Goal: Task Accomplishment & Management: Manage account settings

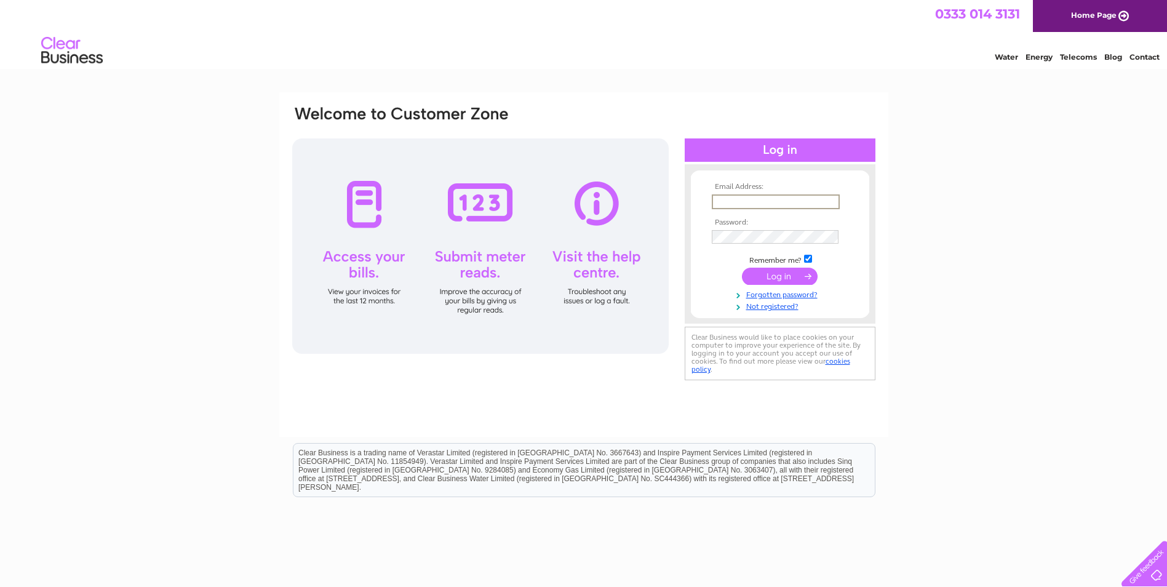
click at [741, 201] on input "text" at bounding box center [776, 201] width 128 height 15
type input "britanniabespokefurniture@gmail.com"
drag, startPoint x: 786, startPoint y: 273, endPoint x: 773, endPoint y: 266, distance: 14.0
click at [784, 273] on input "submit" at bounding box center [780, 276] width 76 height 17
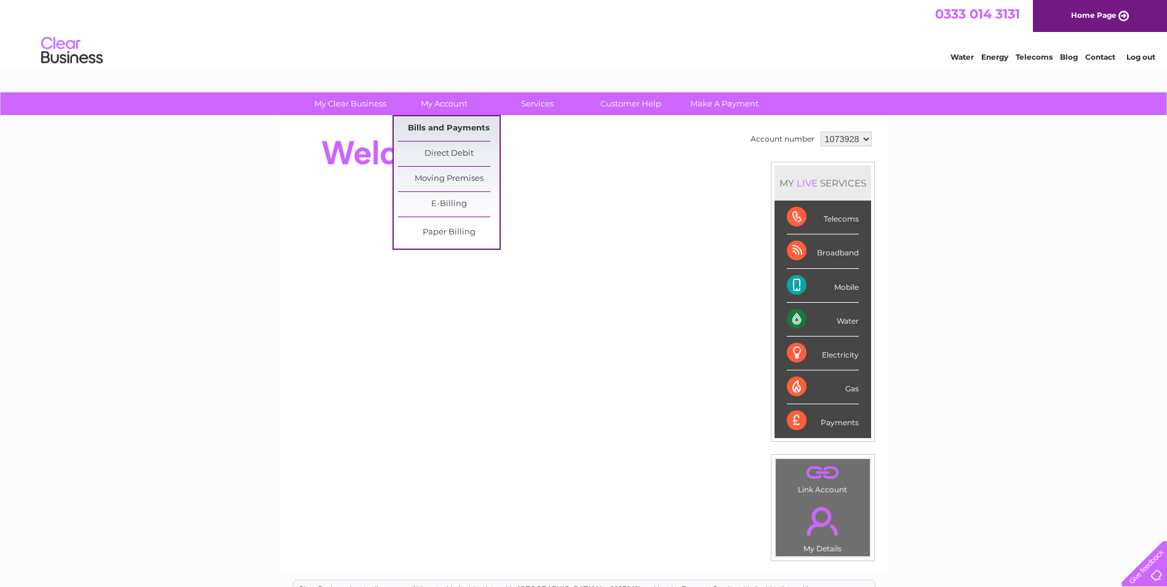
click at [448, 124] on link "Bills and Payments" at bounding box center [448, 128] width 101 height 25
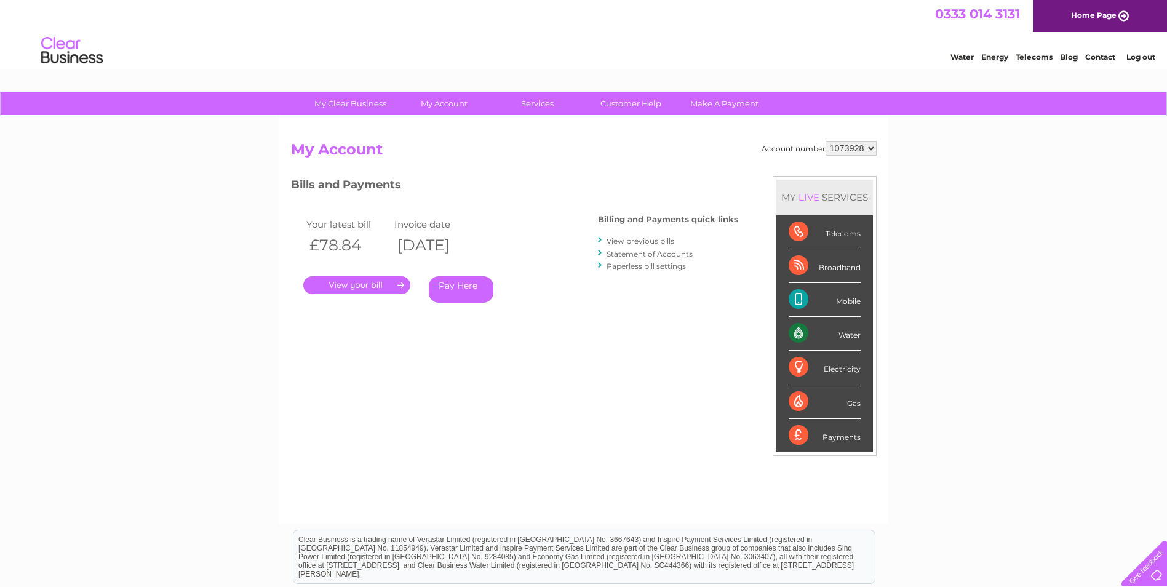
click at [627, 241] on link "View previous bills" at bounding box center [641, 240] width 68 height 9
click at [631, 239] on link "View previous bills" at bounding box center [641, 240] width 68 height 9
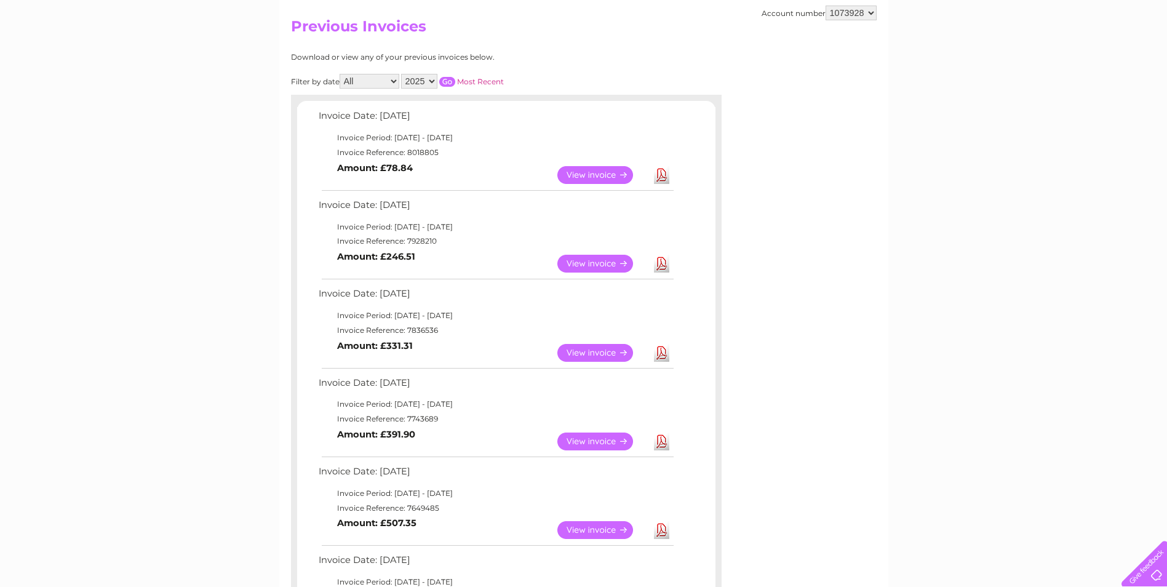
scroll to position [185, 0]
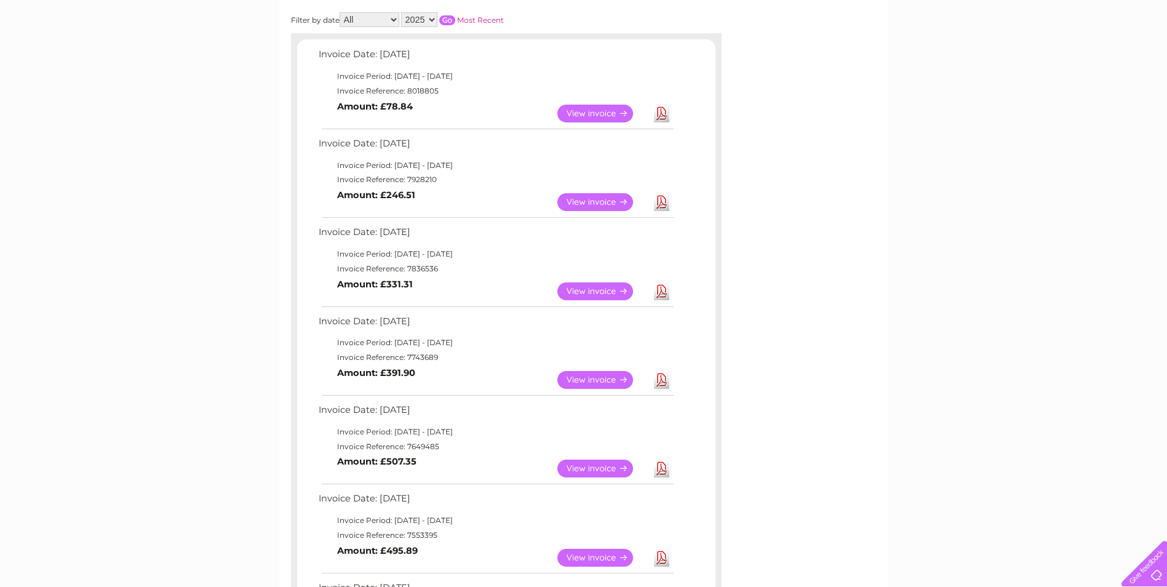
click at [602, 202] on link "View" at bounding box center [602, 202] width 90 height 18
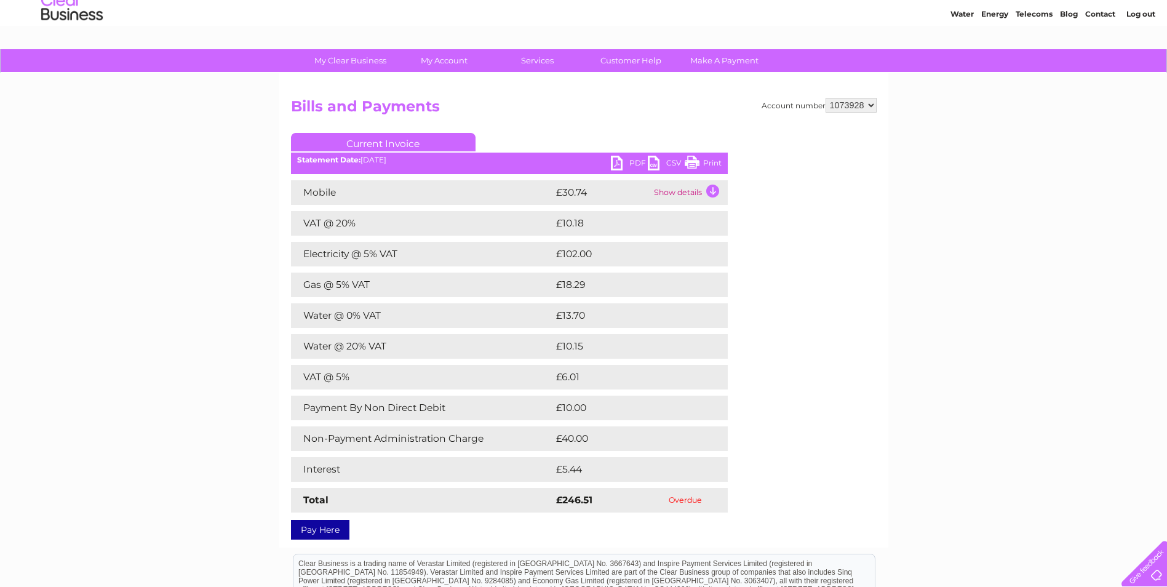
scroll to position [62, 0]
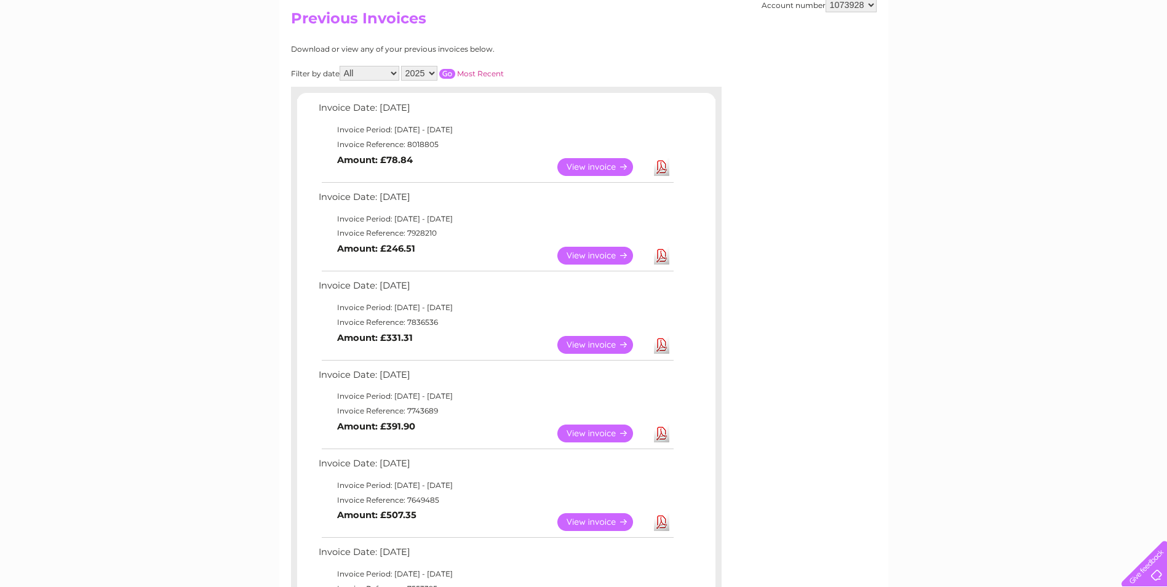
scroll to position [124, 0]
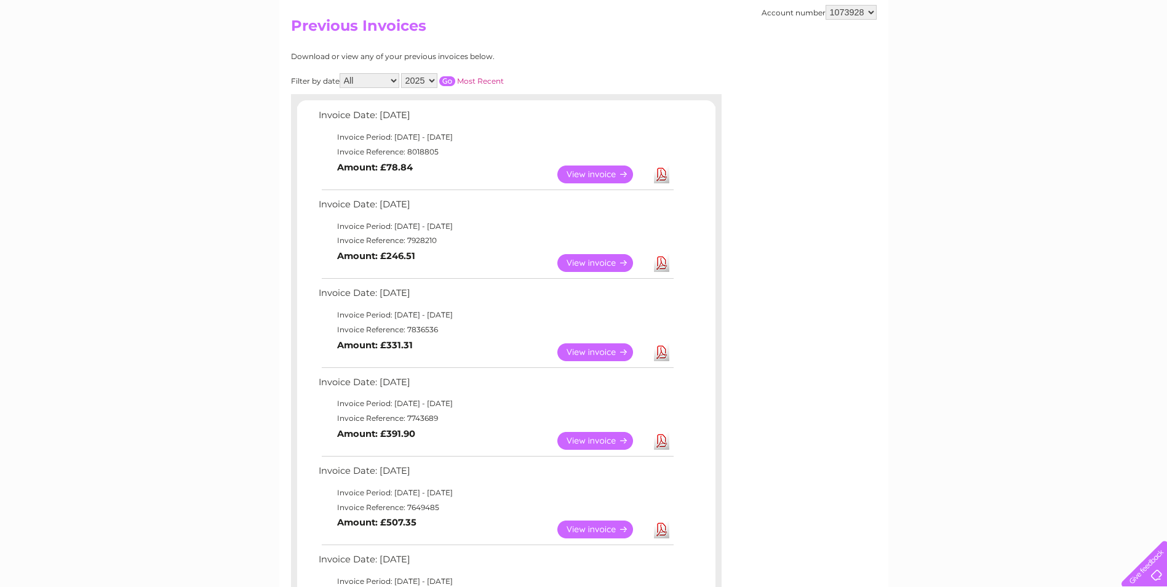
click at [600, 261] on link "View" at bounding box center [602, 263] width 90 height 18
click at [573, 169] on link "View" at bounding box center [602, 174] width 90 height 18
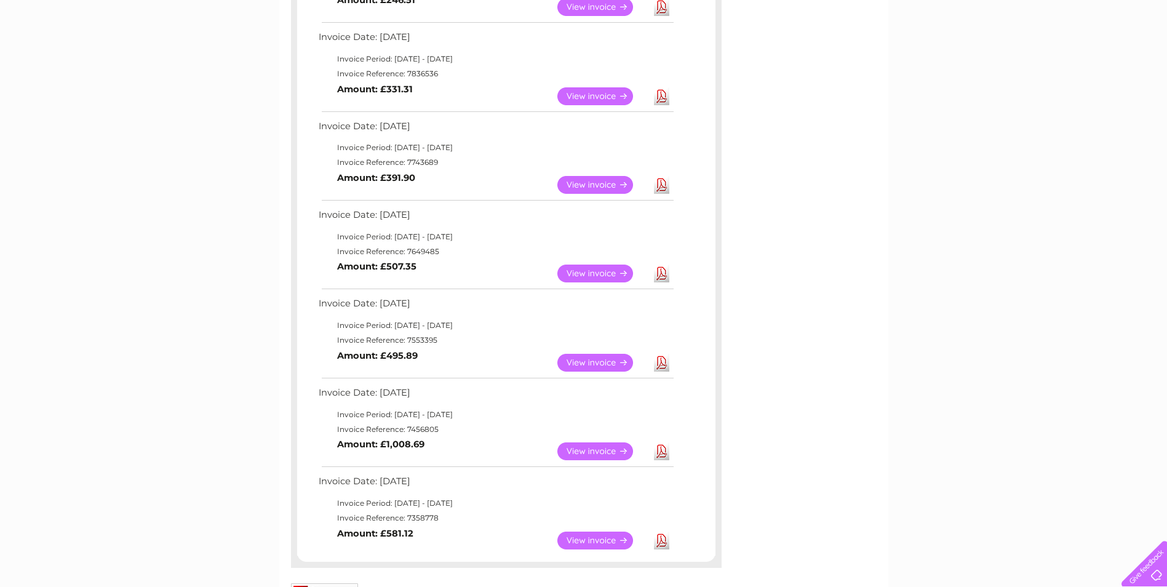
scroll to position [616, 0]
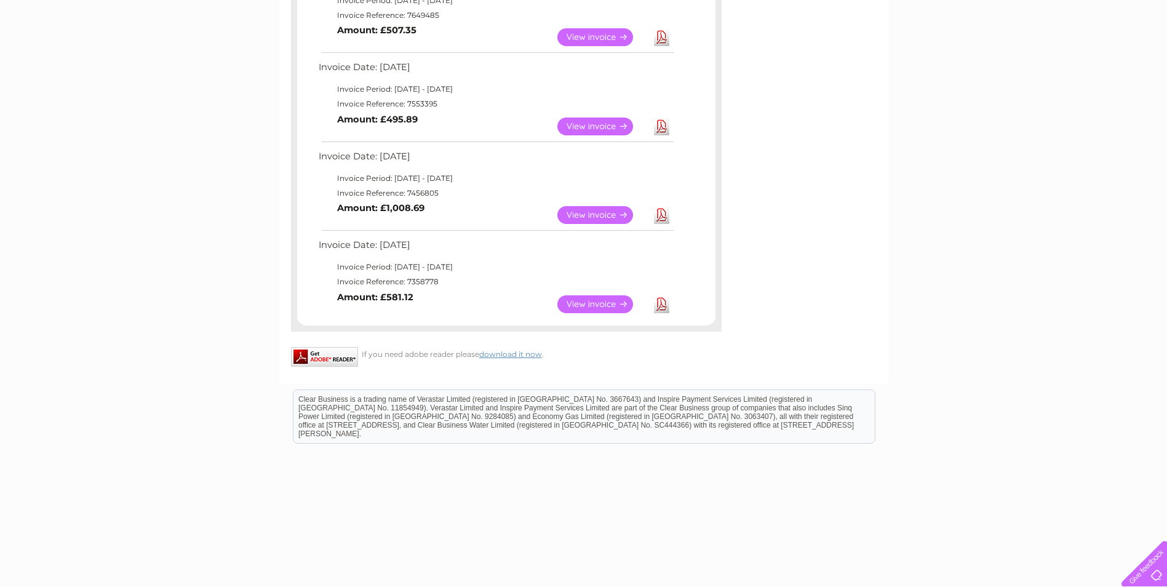
click at [591, 296] on link "View" at bounding box center [602, 304] width 90 height 18
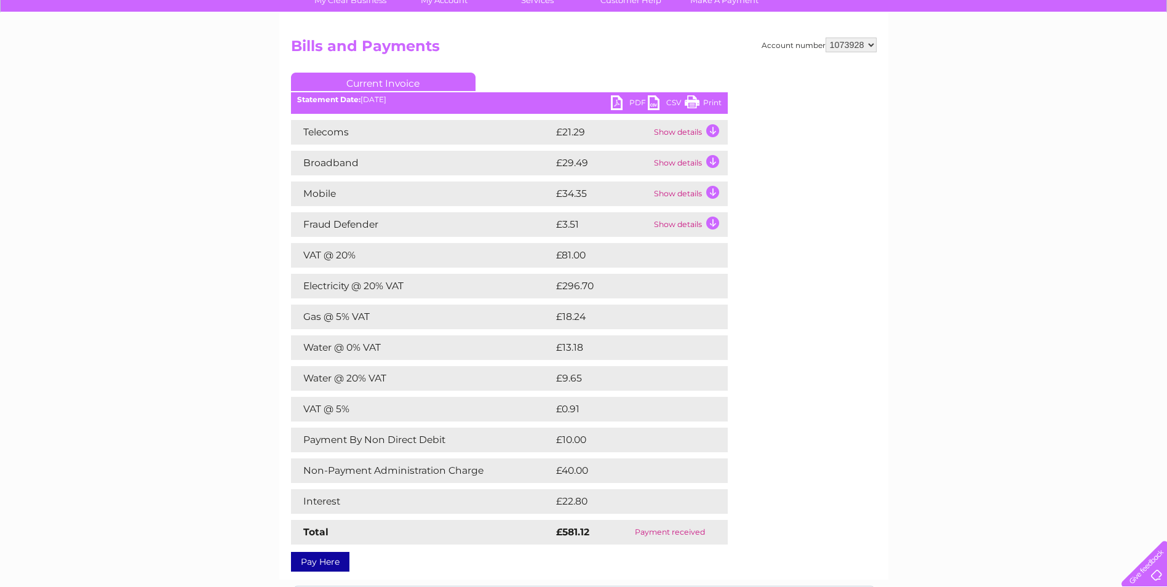
scroll to position [123, 0]
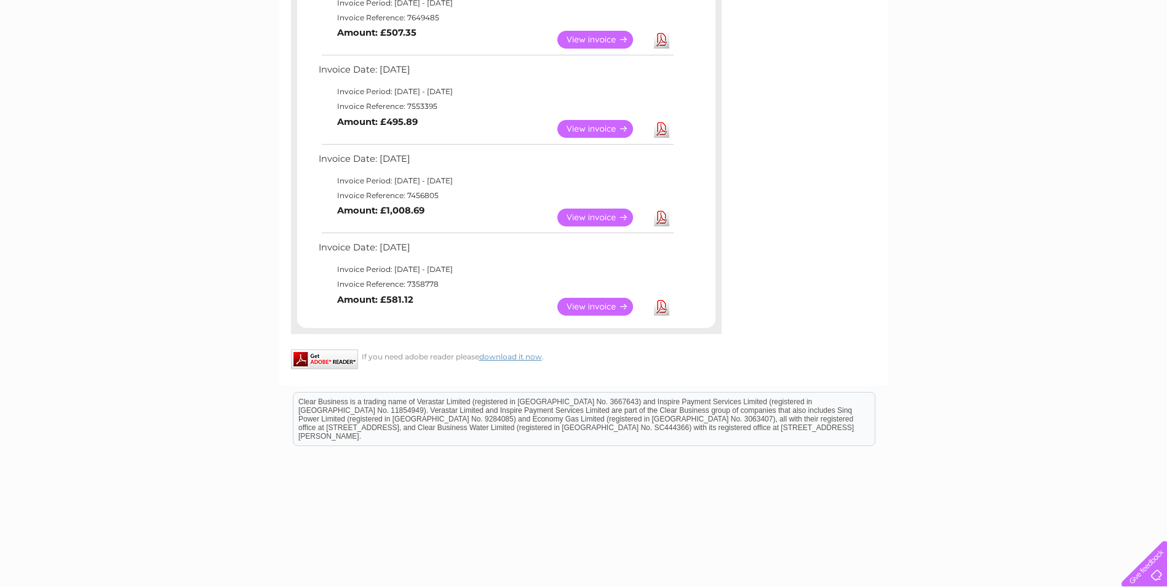
click at [577, 213] on link "View" at bounding box center [602, 218] width 90 height 18
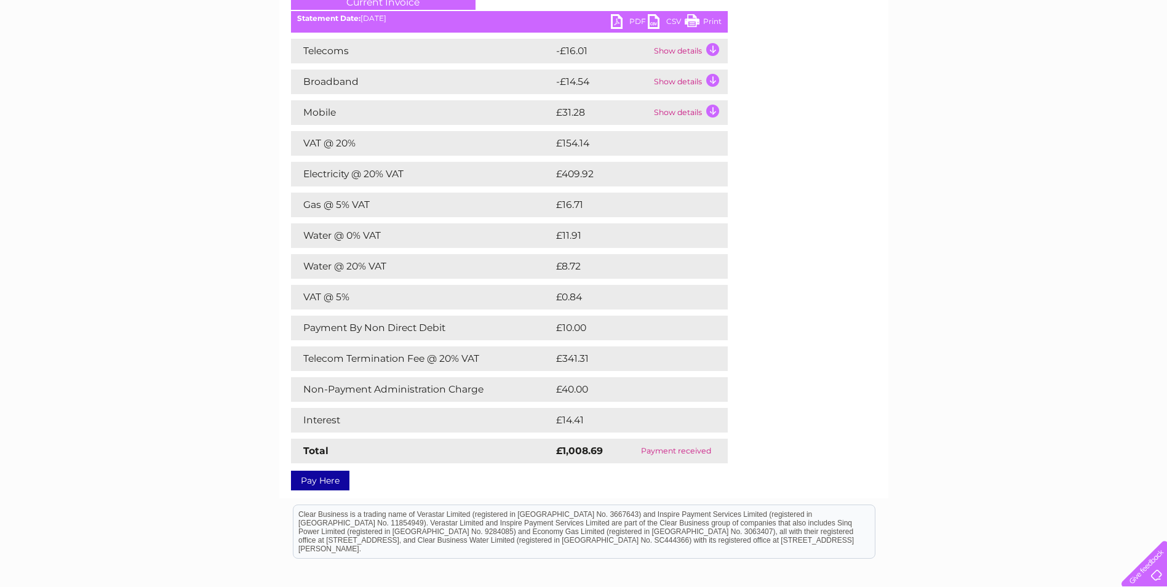
scroll to position [123, 0]
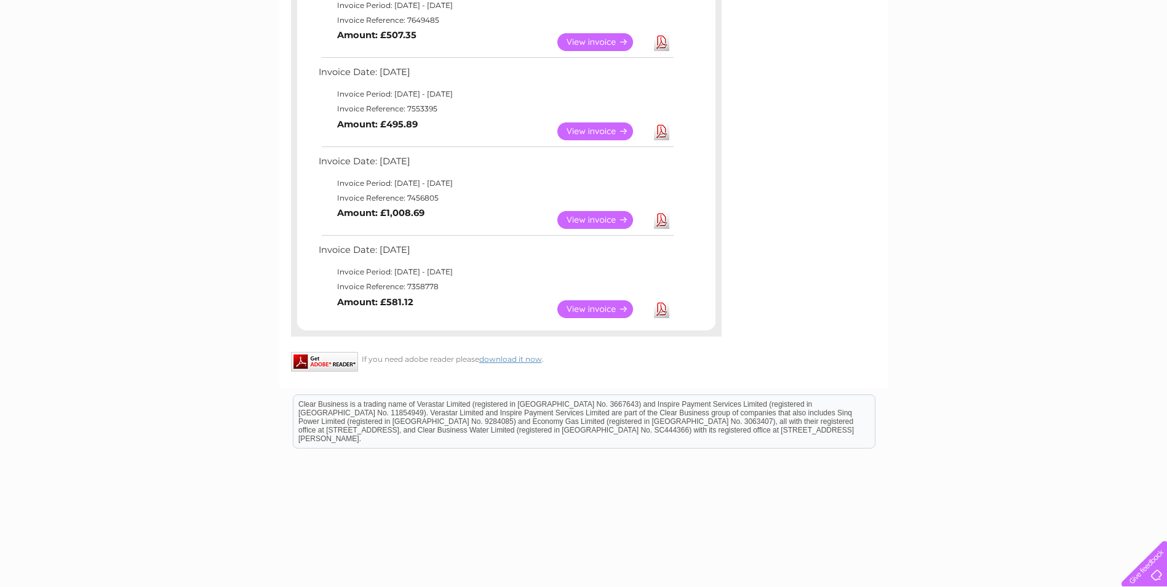
click at [586, 131] on link "View" at bounding box center [602, 131] width 90 height 18
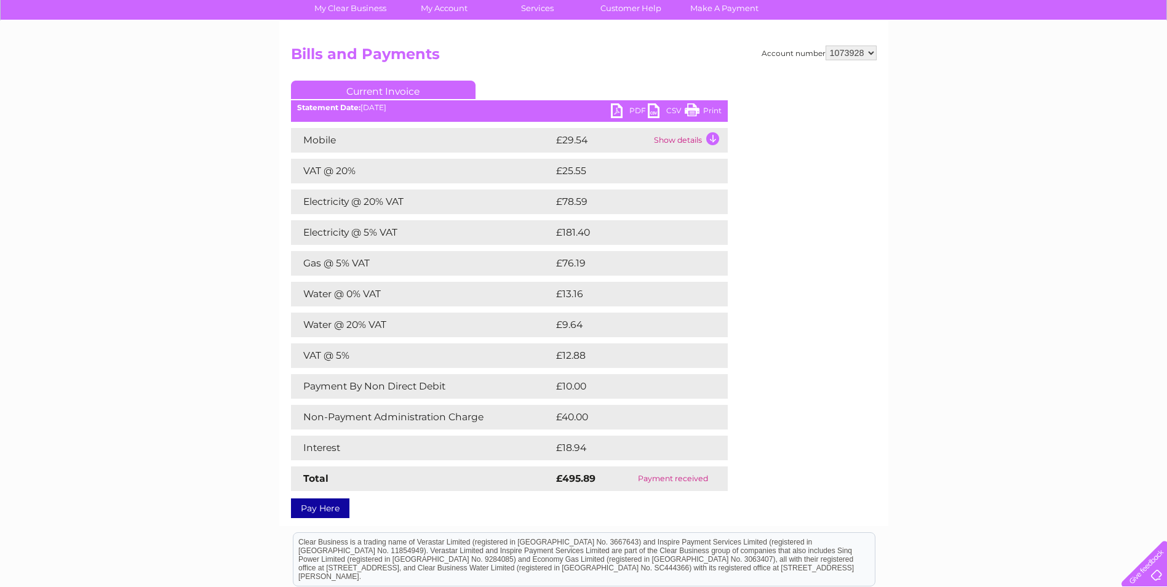
scroll to position [123, 0]
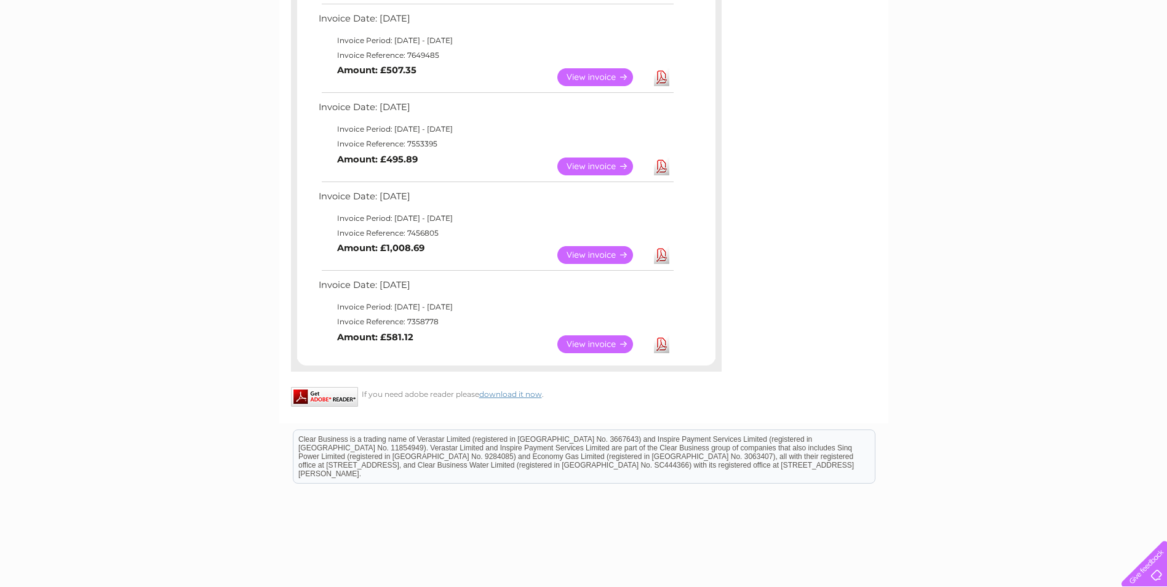
scroll to position [485, 0]
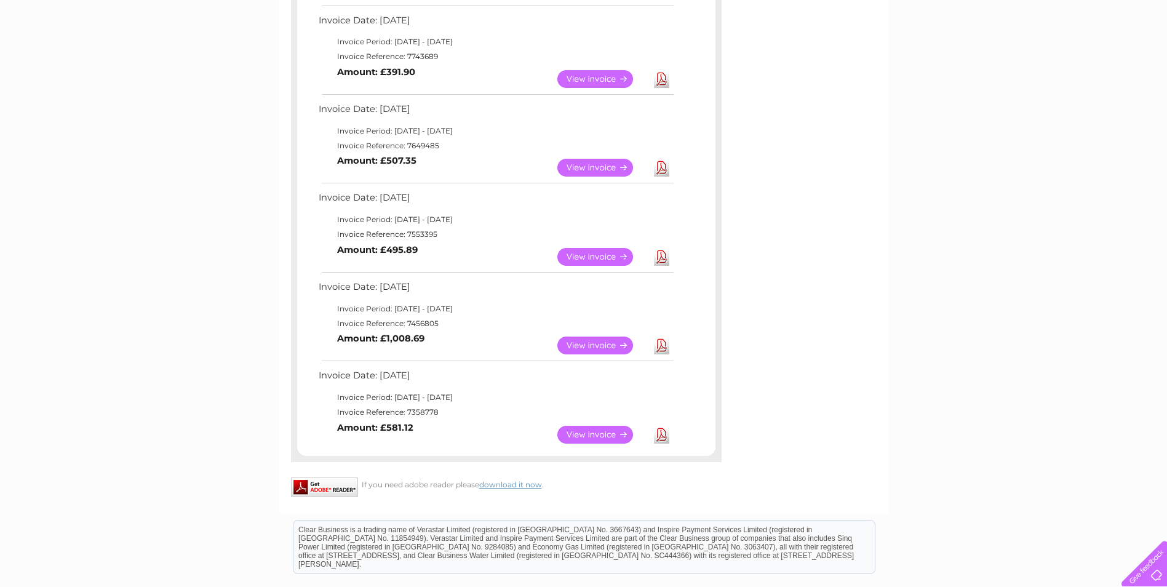
click at [591, 164] on link "View" at bounding box center [602, 168] width 90 height 18
click at [591, 79] on link "View" at bounding box center [602, 79] width 90 height 18
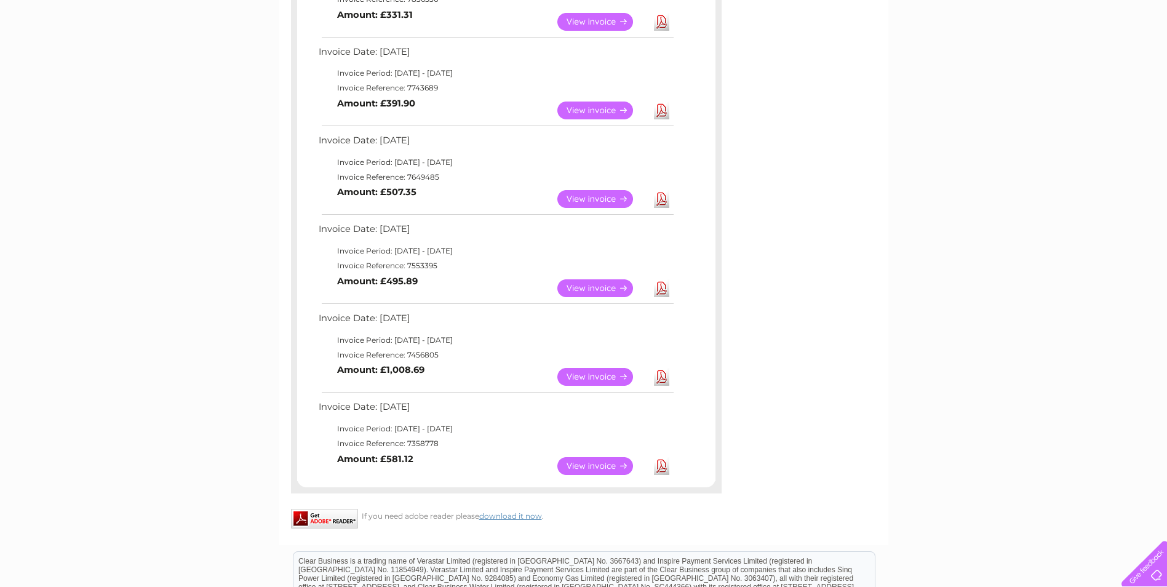
scroll to position [424, 0]
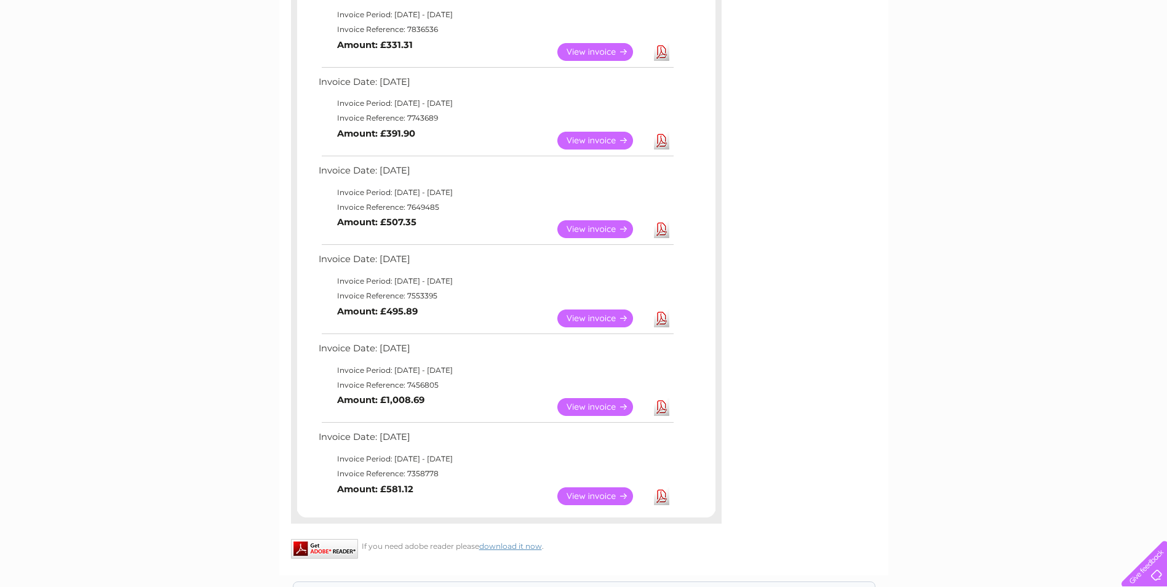
click at [606, 47] on link "View" at bounding box center [602, 52] width 90 height 18
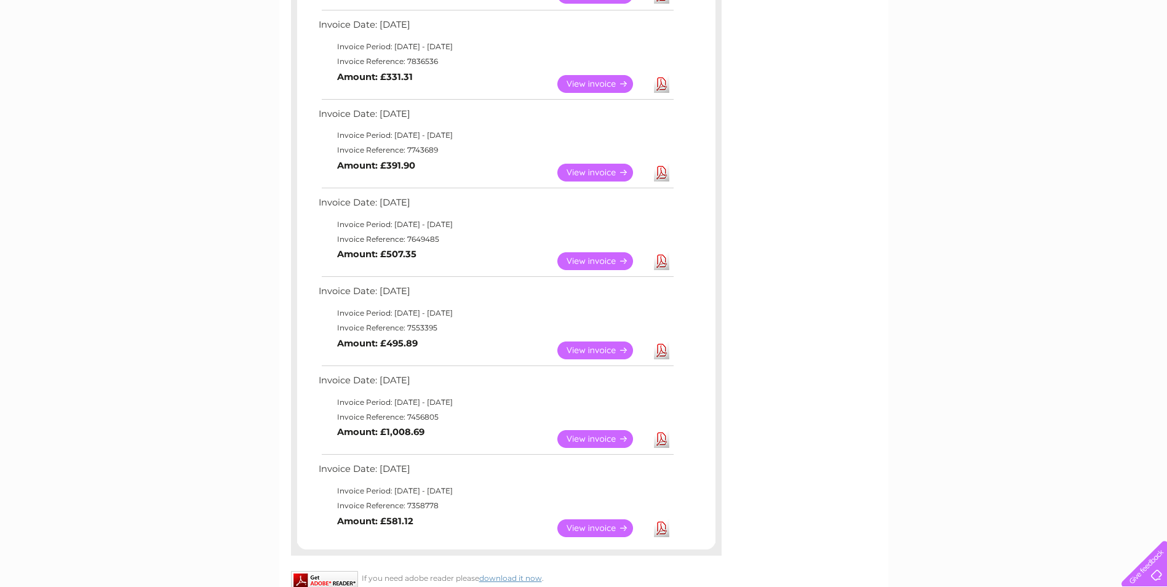
scroll to position [362, 0]
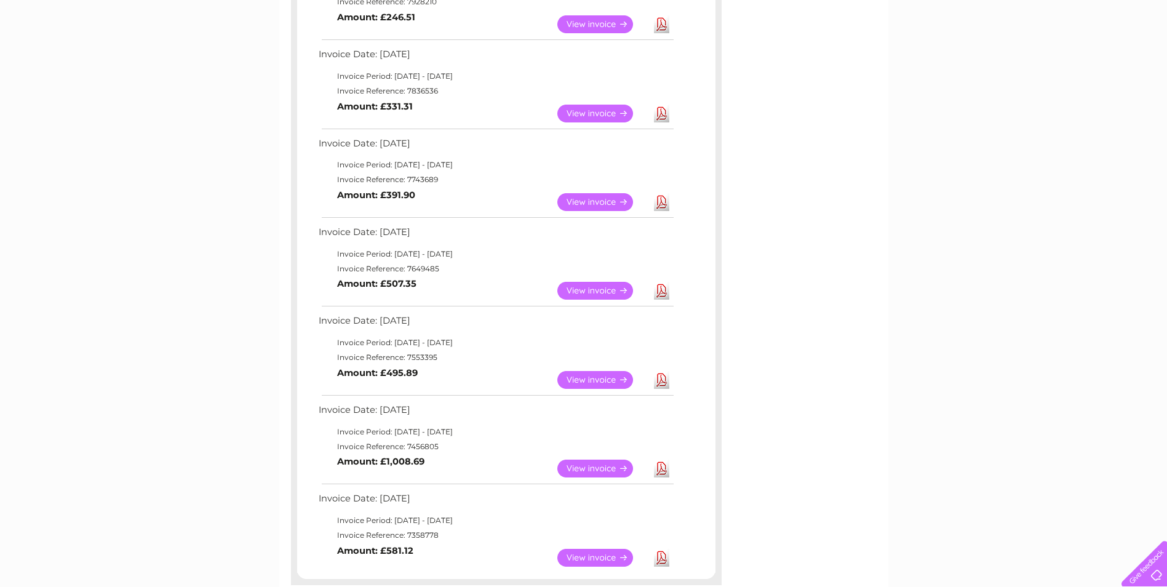
click at [599, 19] on link "View" at bounding box center [602, 24] width 90 height 18
